Goal: Complete application form

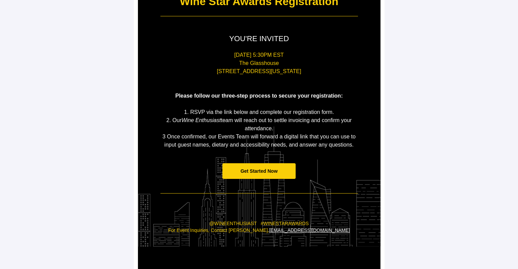
scroll to position [107, 0]
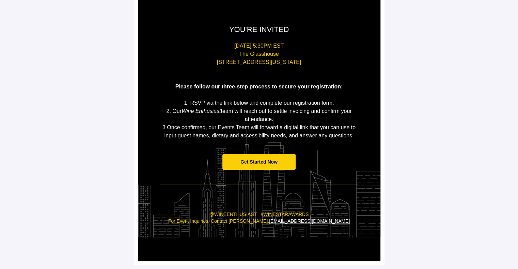
click at [259, 162] on span "Get Started Now" at bounding box center [258, 161] width 37 height 5
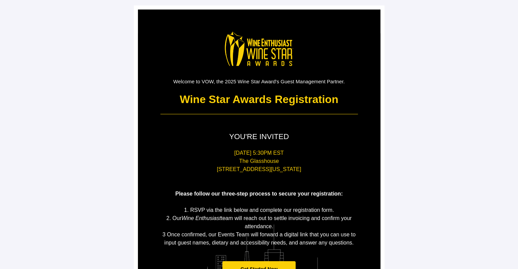
scroll to position [75, 0]
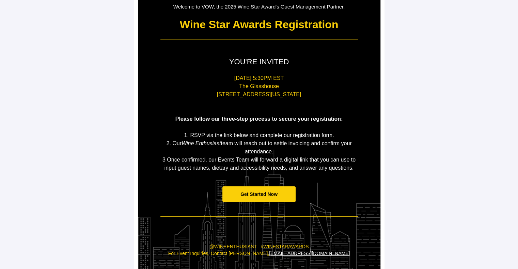
click at [246, 194] on span "Get Started Now" at bounding box center [258, 194] width 37 height 5
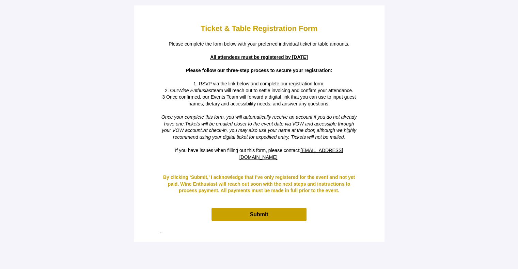
scroll to position [0, 0]
click at [240, 208] on span "Submit" at bounding box center [258, 214] width 95 height 13
